Goal: Information Seeking & Learning: Learn about a topic

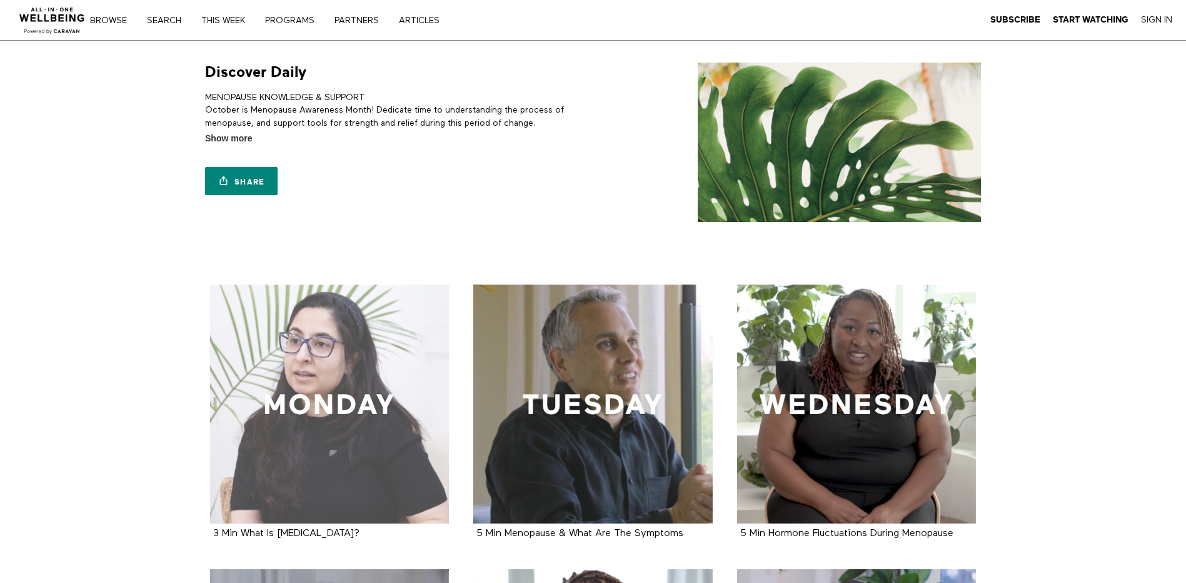
click at [361, 427] on div at bounding box center [329, 403] width 239 height 239
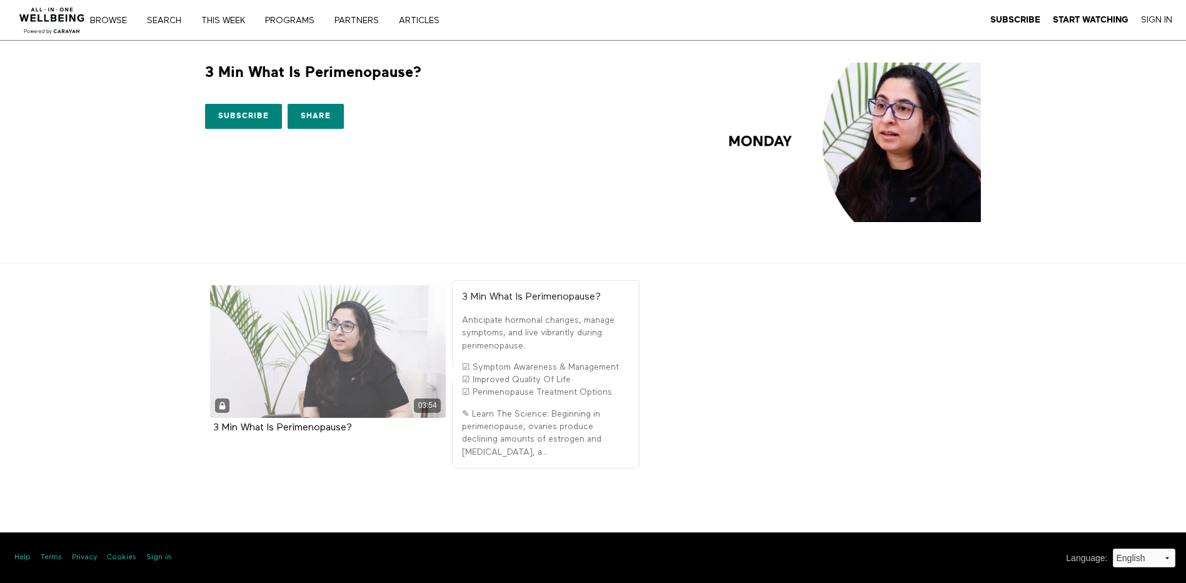
click at [271, 382] on div "03:54" at bounding box center [328, 351] width 236 height 133
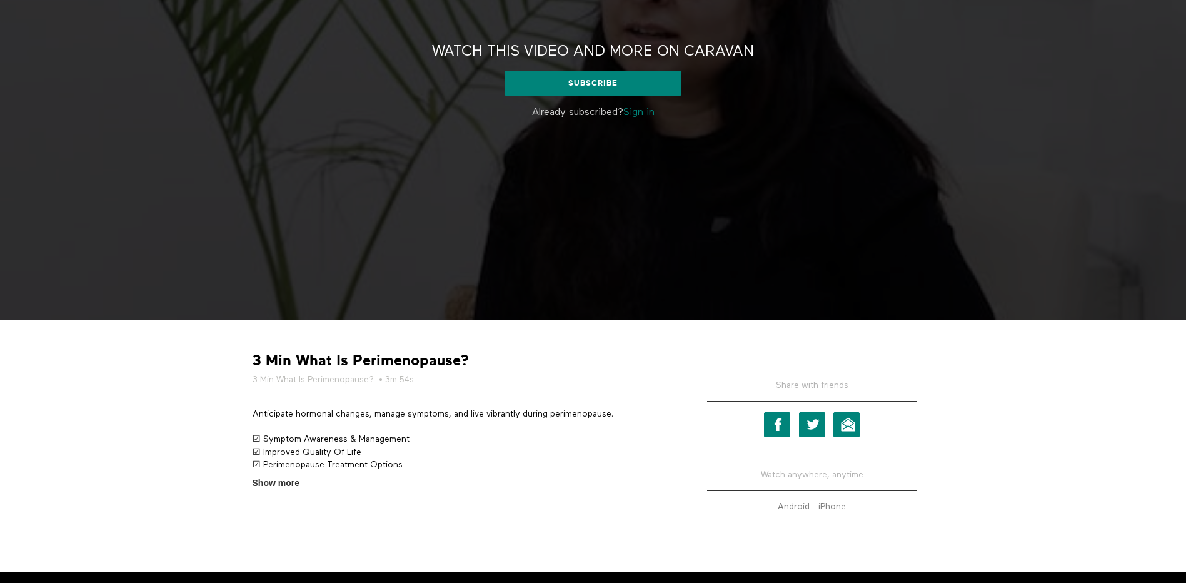
scroll to position [227, 0]
